Goal: Transaction & Acquisition: Purchase product/service

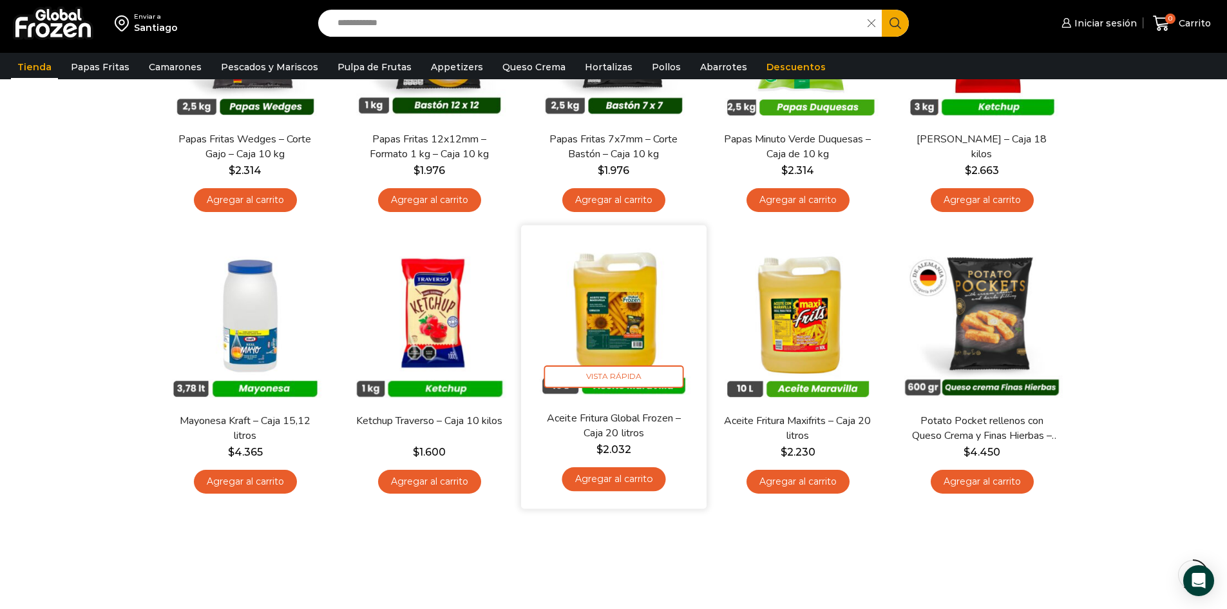
scroll to position [580, 0]
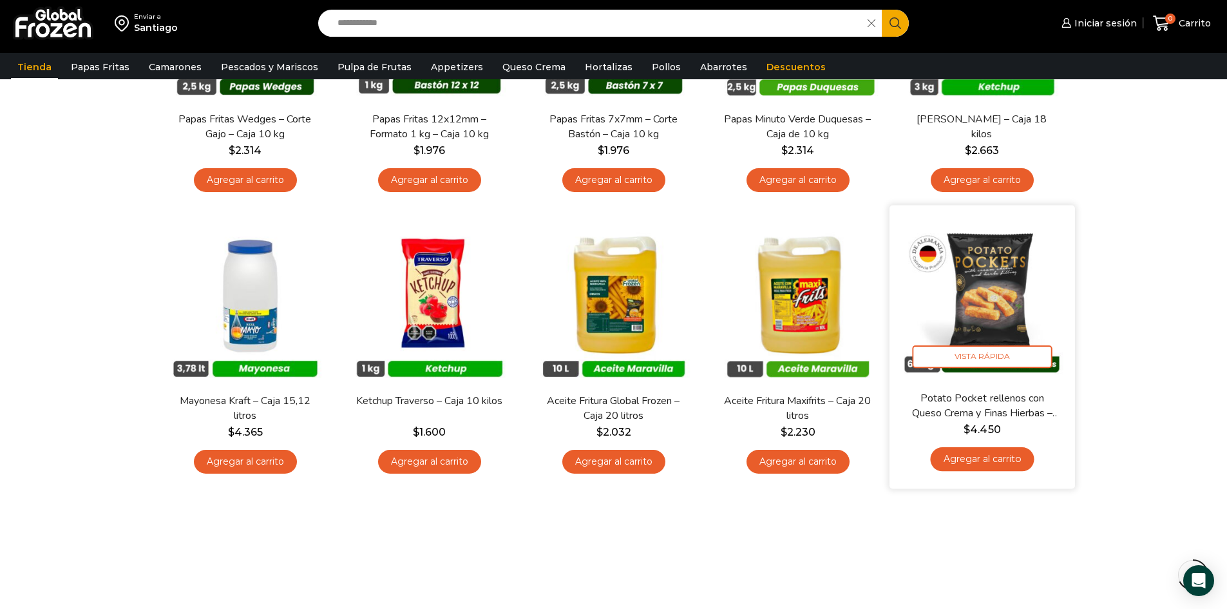
click at [976, 269] on img at bounding box center [982, 298] width 166 height 166
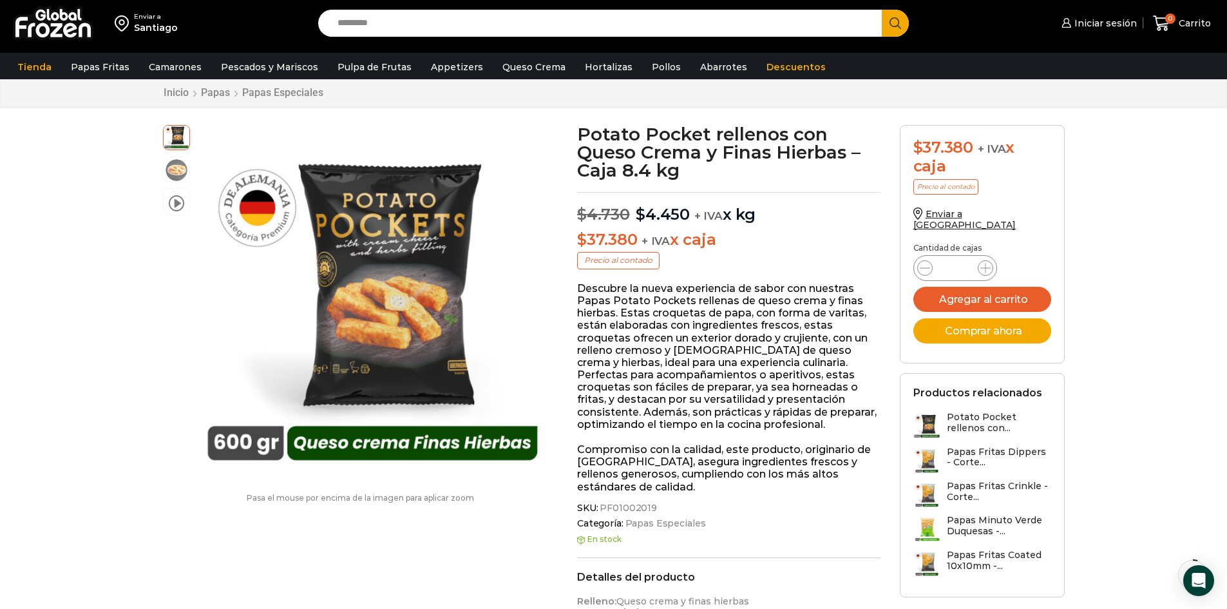
scroll to position [65, 0]
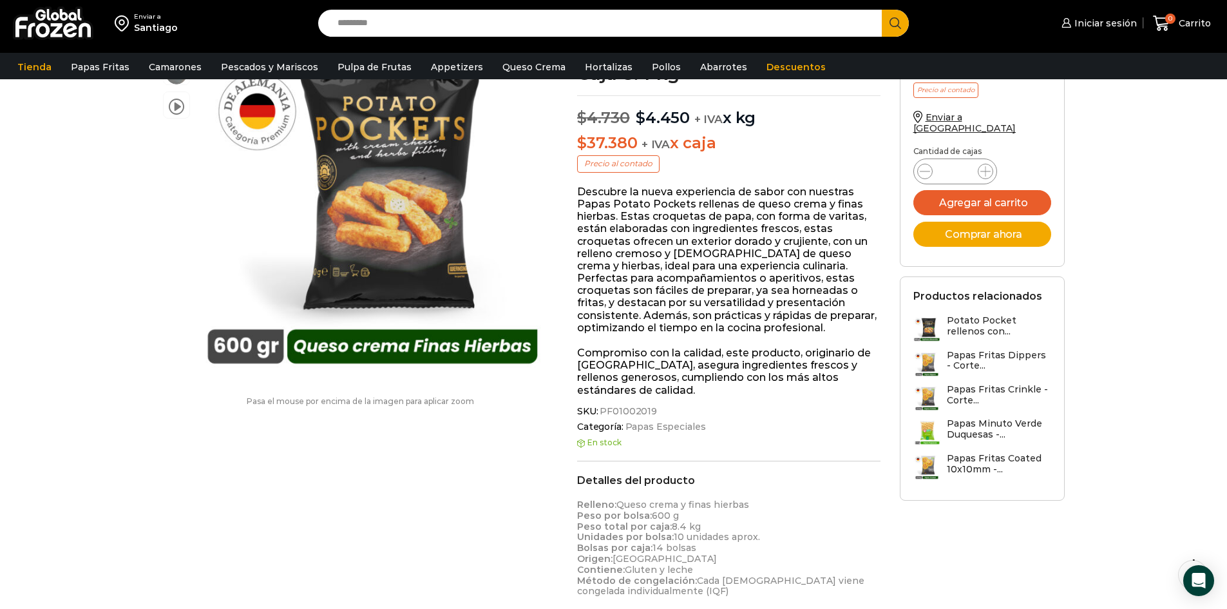
scroll to position [0, 0]
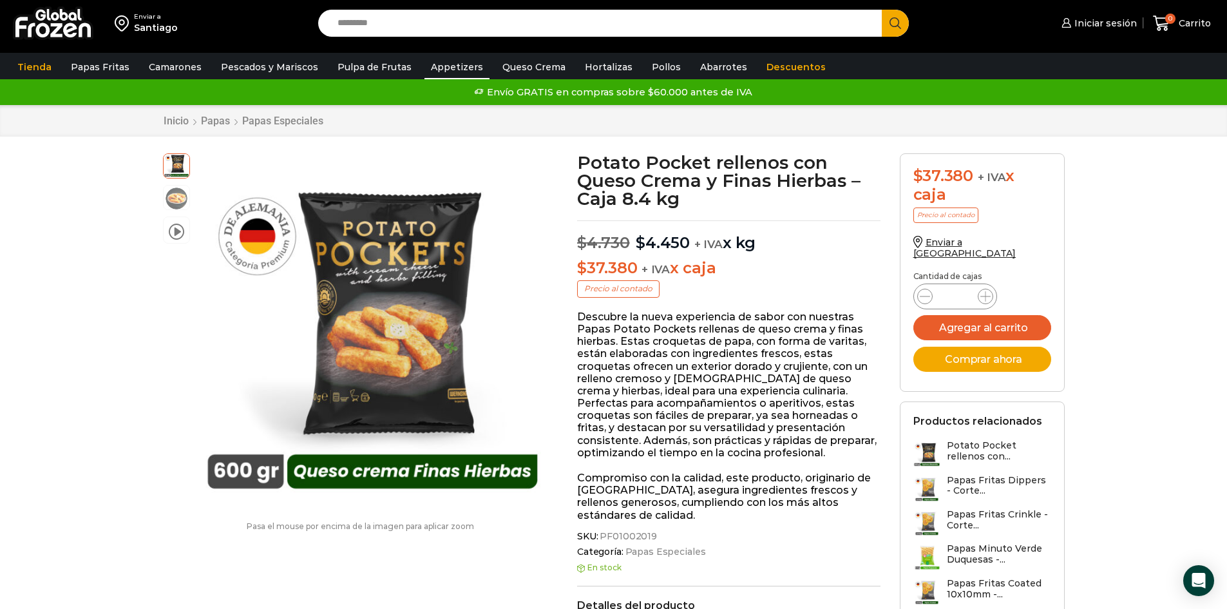
click at [446, 69] on link "Appetizers" at bounding box center [457, 67] width 65 height 24
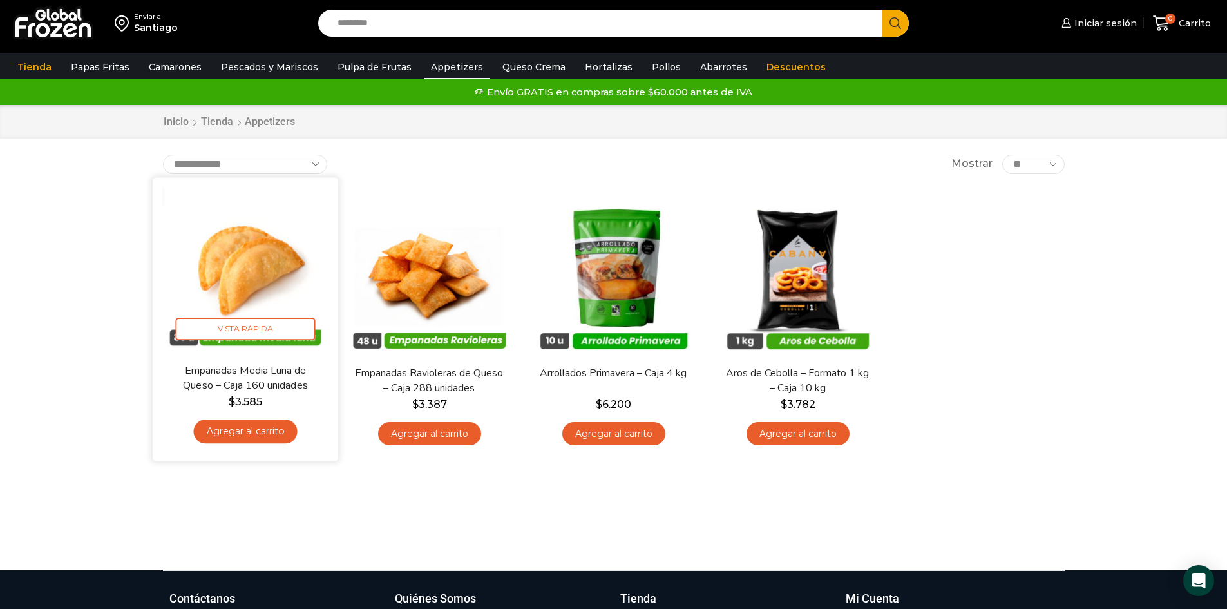
click at [257, 264] on img at bounding box center [245, 270] width 166 height 166
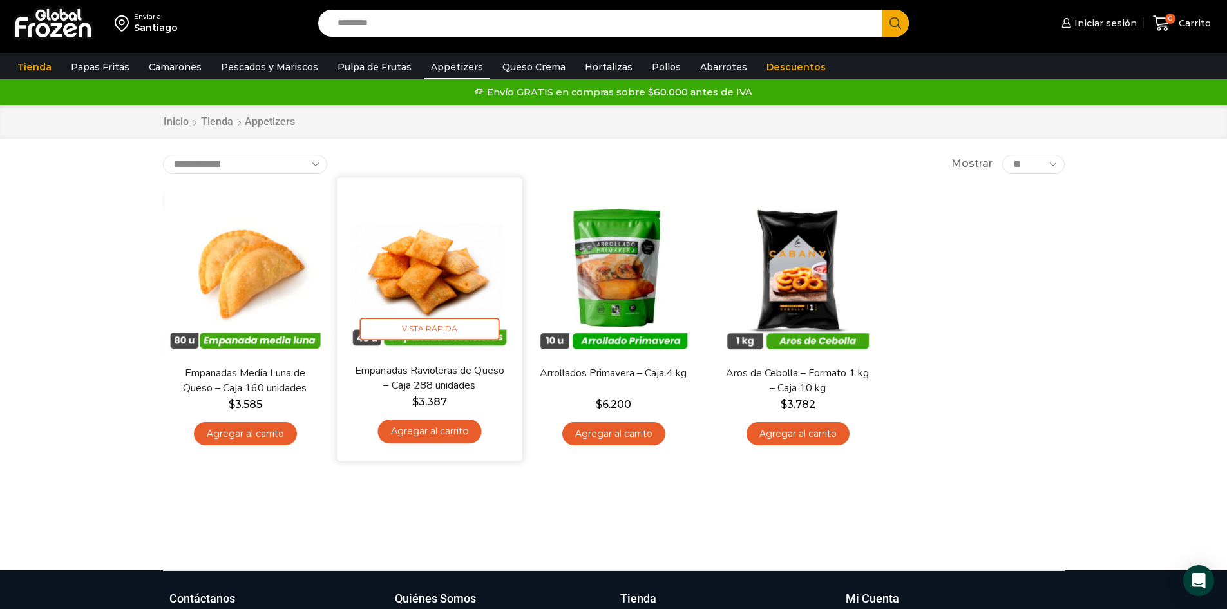
click at [432, 268] on img at bounding box center [430, 270] width 166 height 166
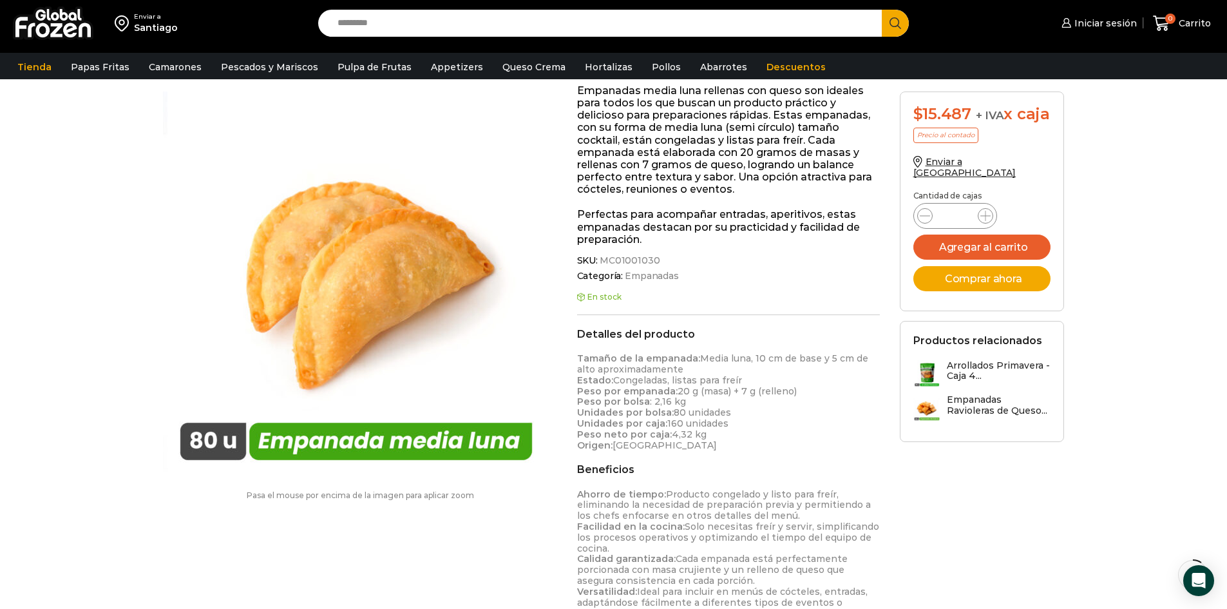
scroll to position [130, 0]
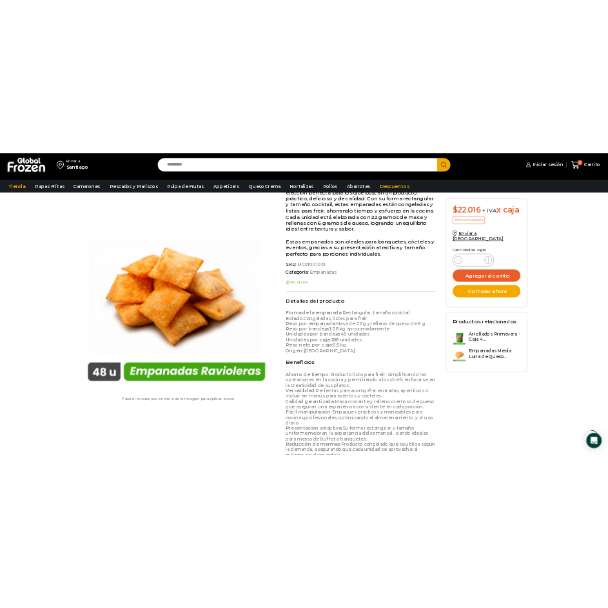
scroll to position [258, 0]
